Goal: Use online tool/utility: Utilize a website feature to perform a specific function

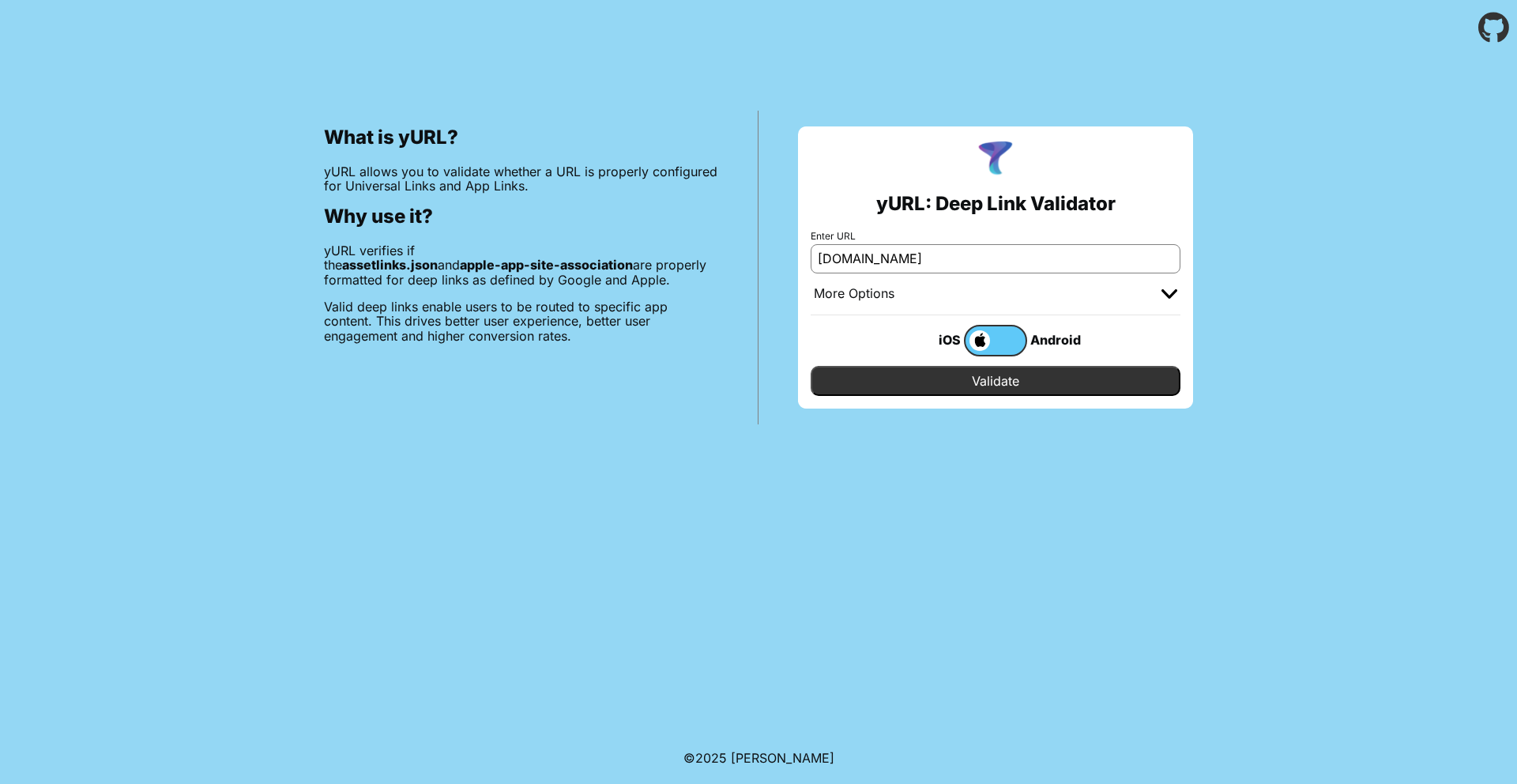
type input "[DOMAIN_NAME]"
click at [909, 383] on input "Validate" at bounding box center [996, 380] width 370 height 30
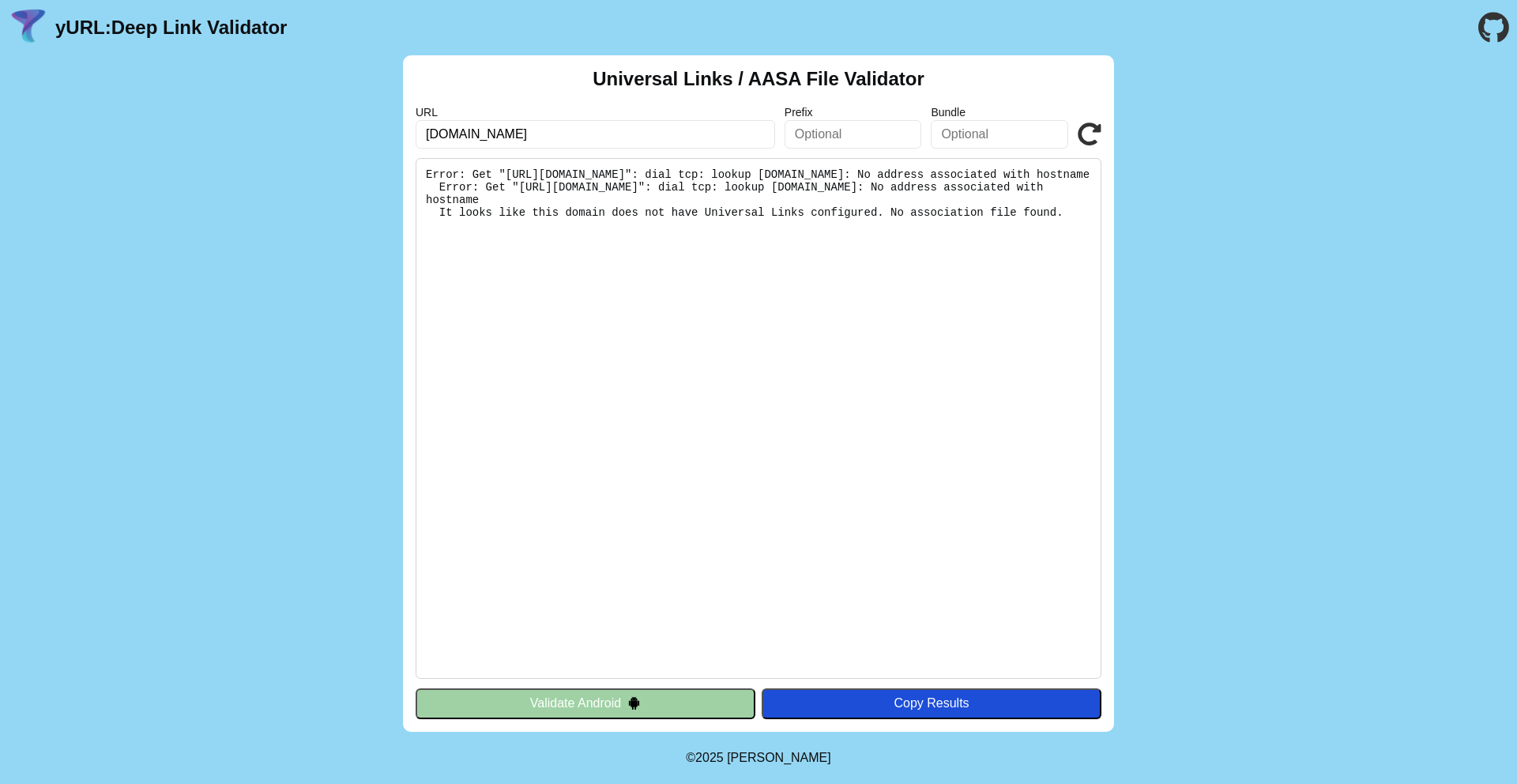
click at [532, 694] on button "Validate Android" at bounding box center [585, 703] width 340 height 30
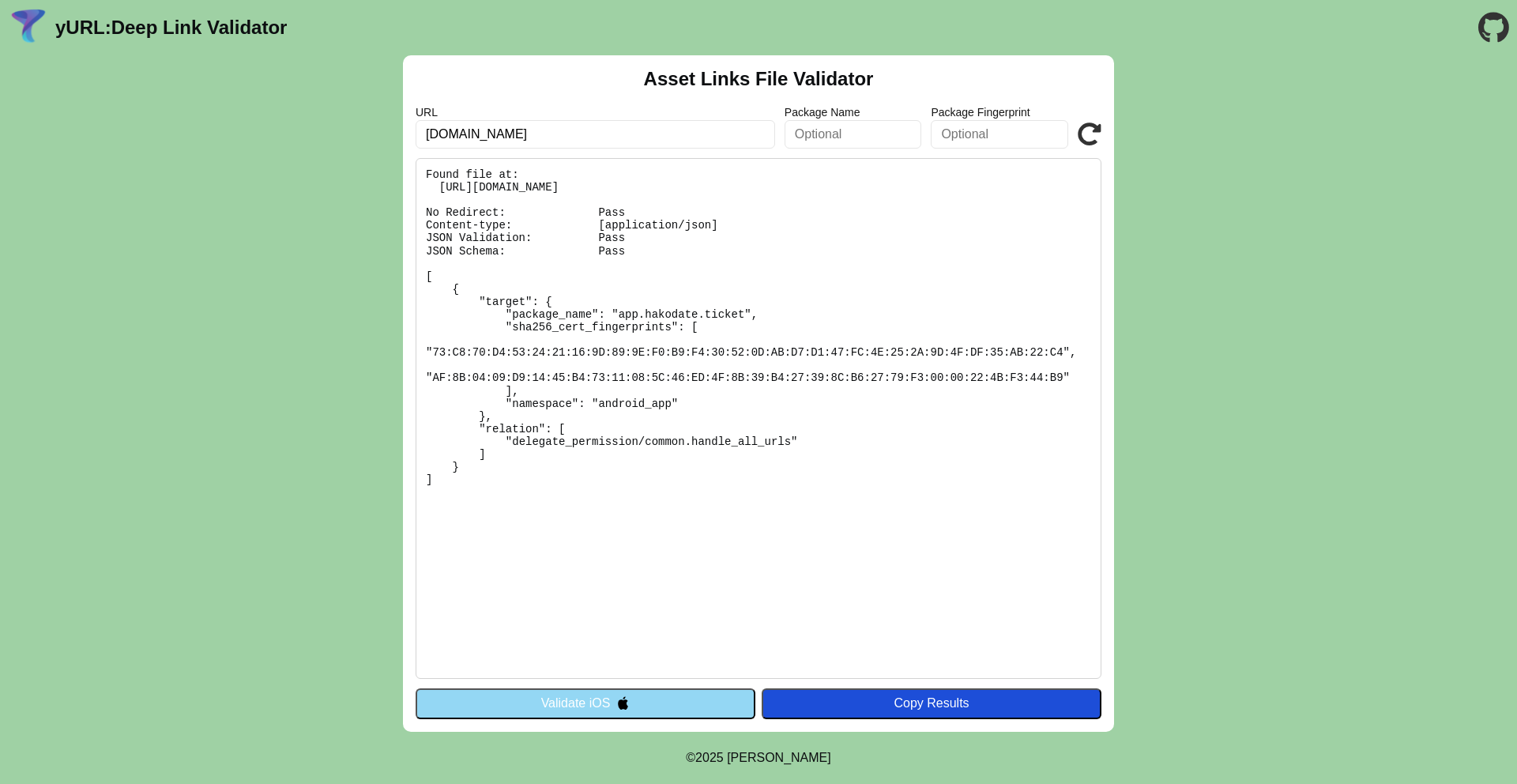
click at [534, 705] on button "Validate iOS" at bounding box center [585, 703] width 340 height 30
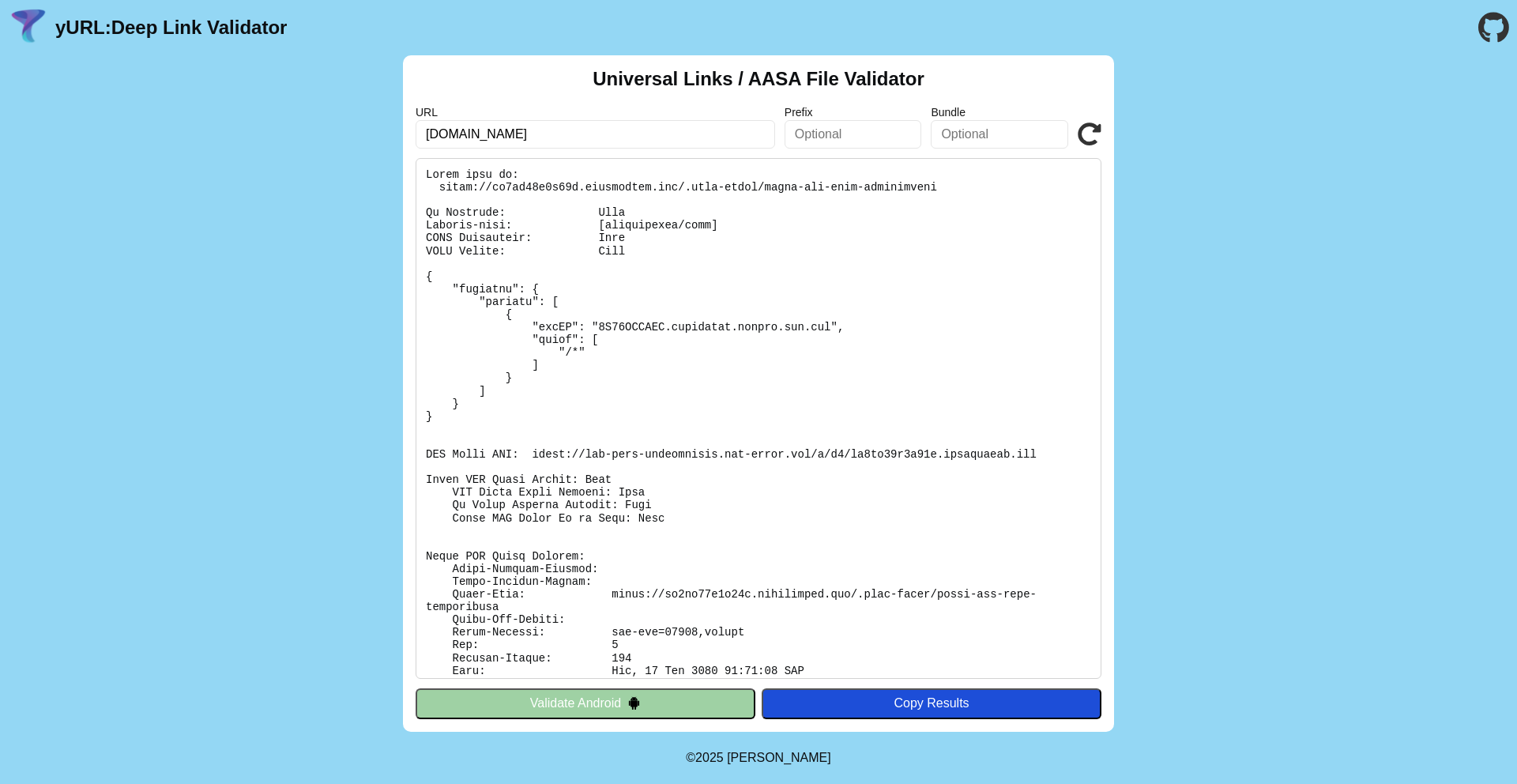
click at [719, 329] on pre at bounding box center [758, 418] width 686 height 521
click at [807, 322] on pre at bounding box center [758, 418] width 686 height 521
drag, startPoint x: 443, startPoint y: 200, endPoint x: 434, endPoint y: 197, distance: 9.5
click at [440, 200] on pre at bounding box center [758, 418] width 686 height 521
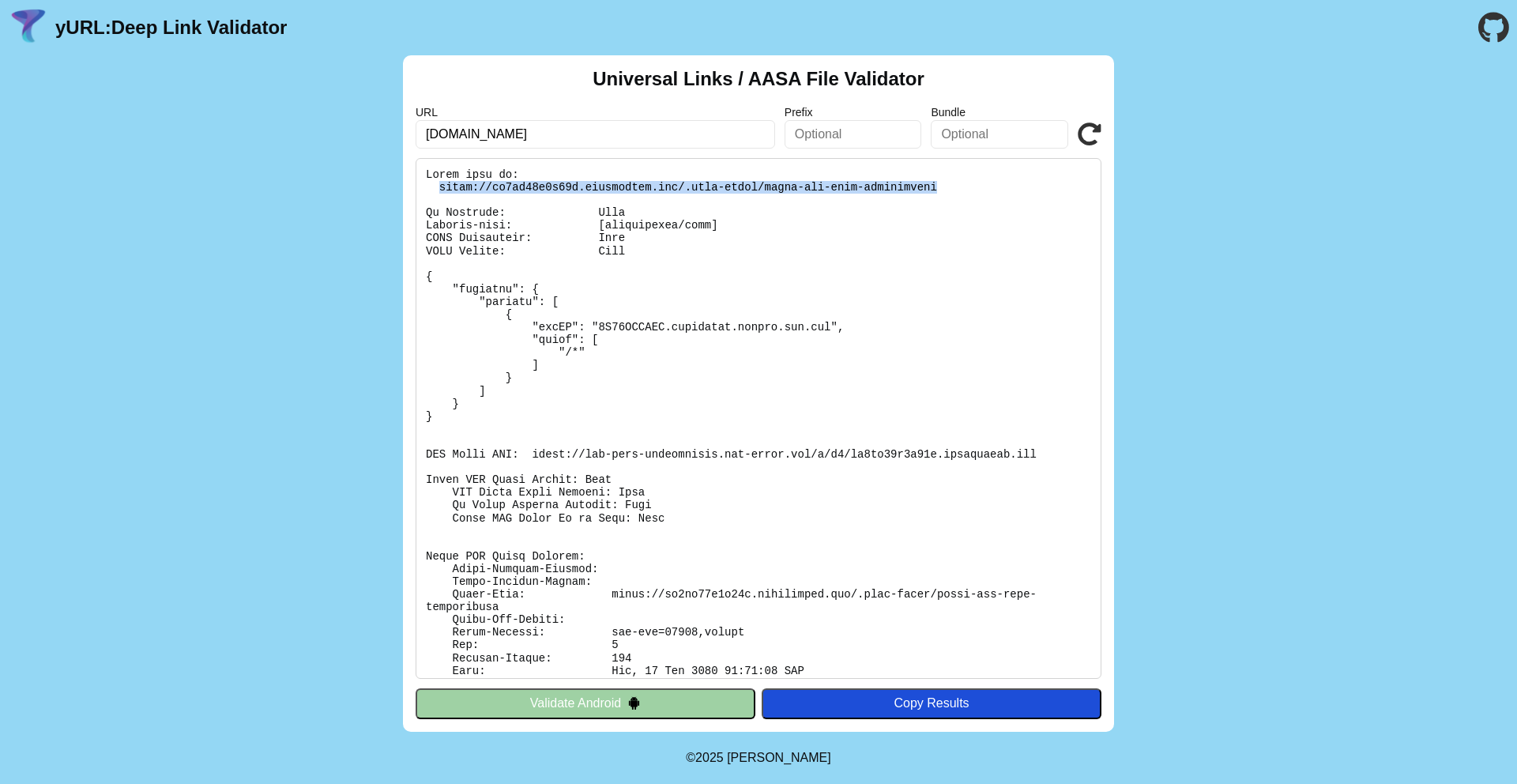
drag, startPoint x: 438, startPoint y: 183, endPoint x: 944, endPoint y: 191, distance: 506.1
click at [944, 191] on pre at bounding box center [758, 418] width 686 height 521
copy pre "https://dn2uo65d9q62f.cloudfront.net/.well-known/apple-app-site-association"
